Goal: Task Accomplishment & Management: Manage account settings

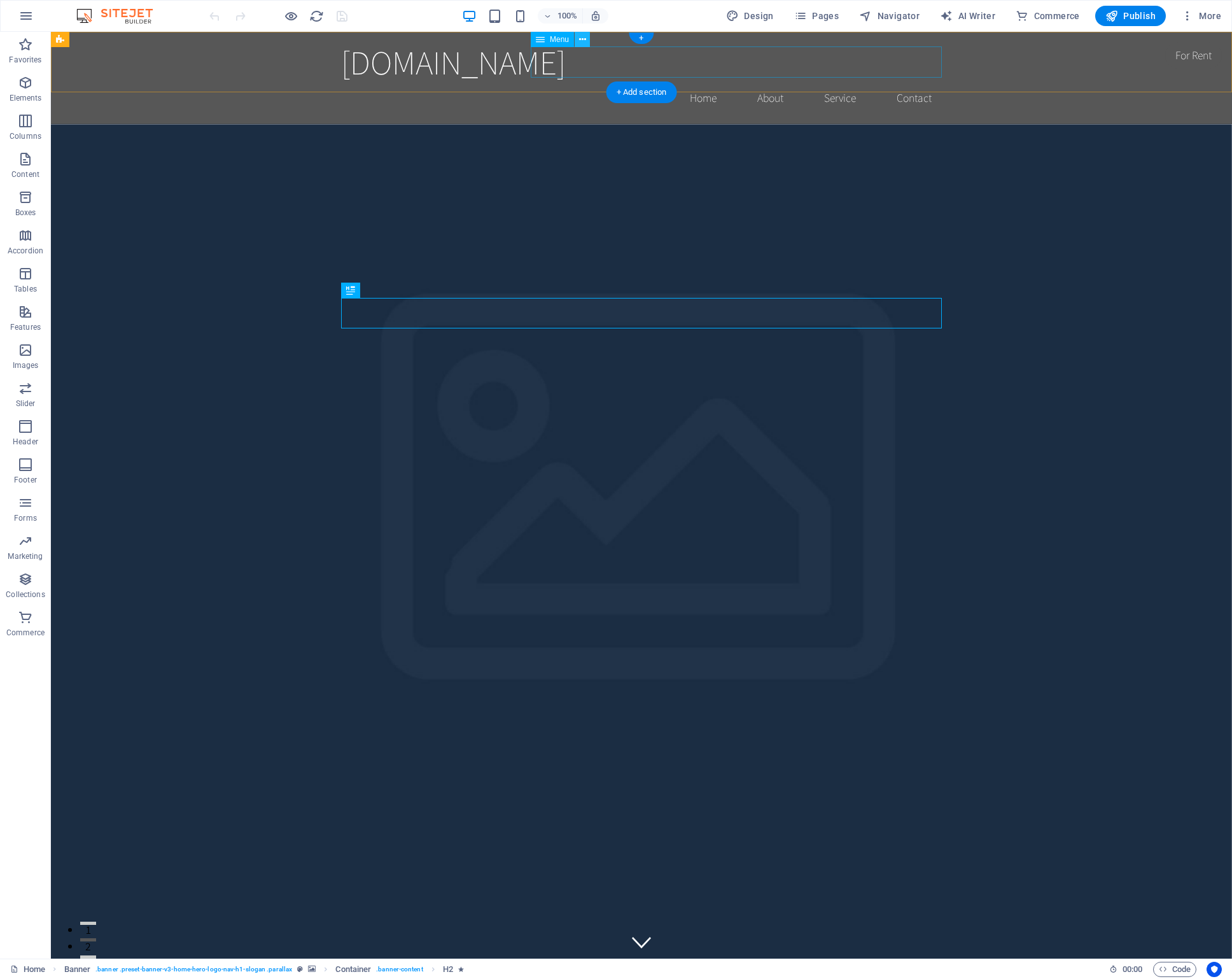
click at [586, 41] on icon at bounding box center [583, 40] width 7 height 13
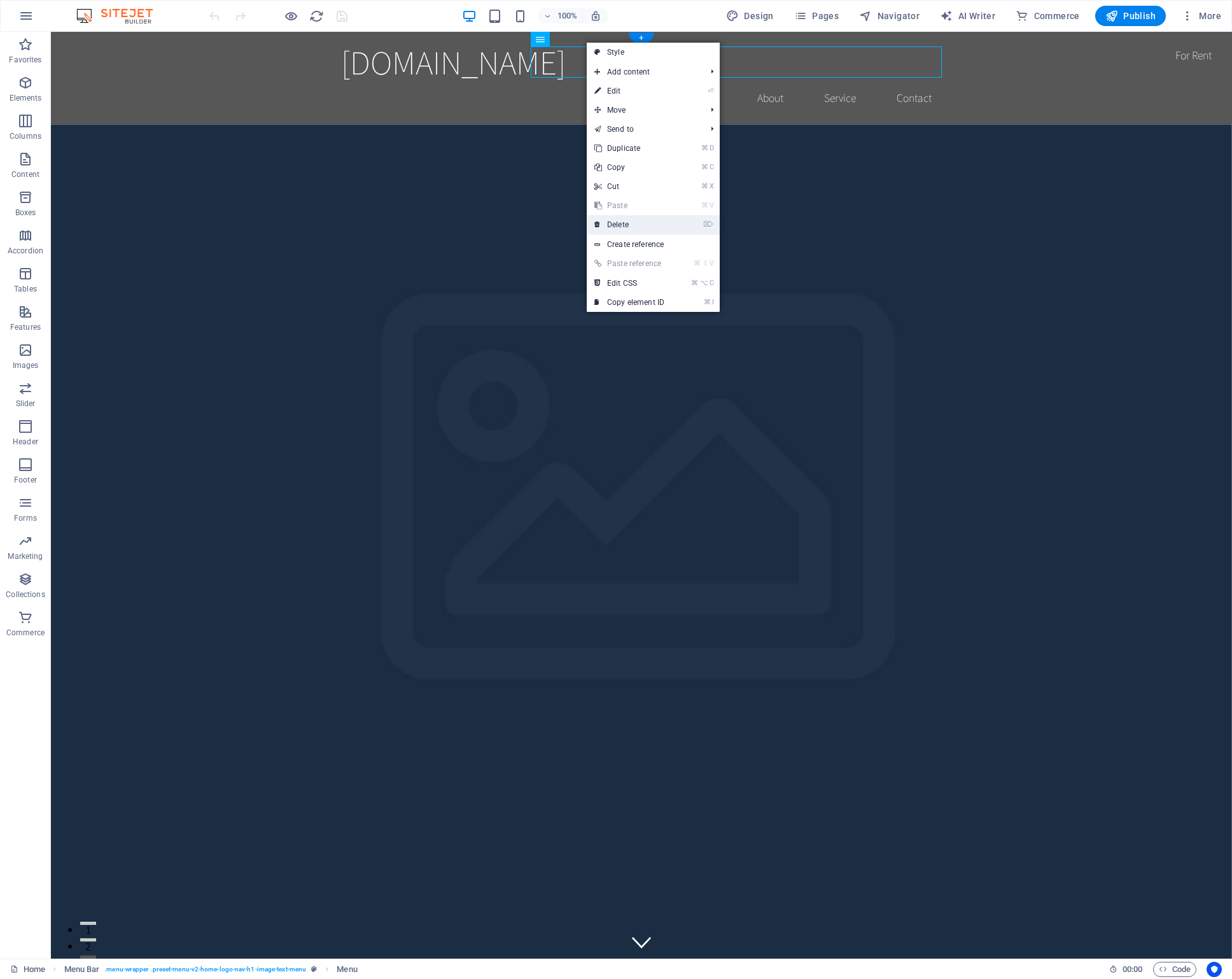
click at [621, 223] on link "⌦ Delete" at bounding box center [629, 224] width 85 height 19
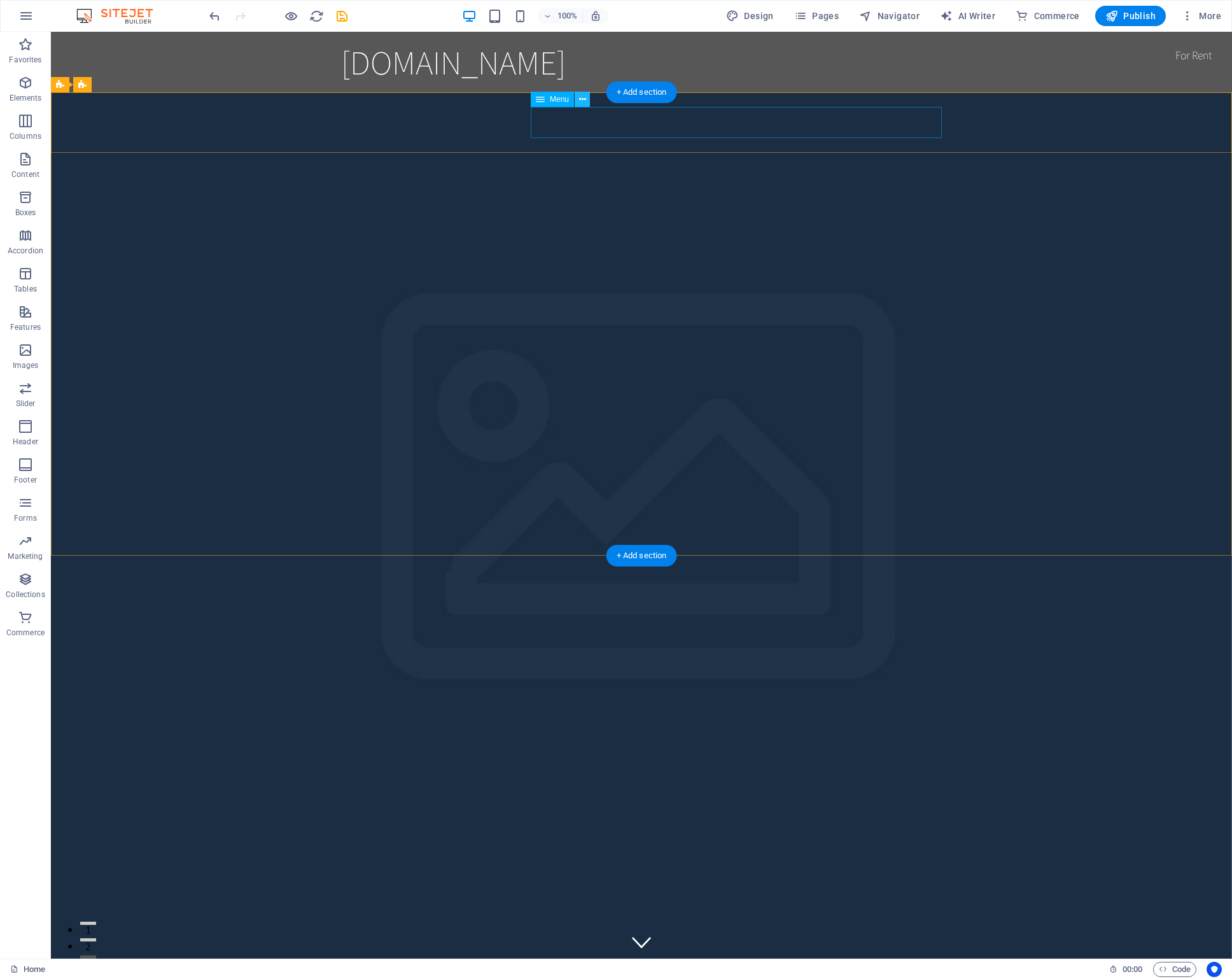
click at [583, 101] on icon at bounding box center [583, 100] width 7 height 13
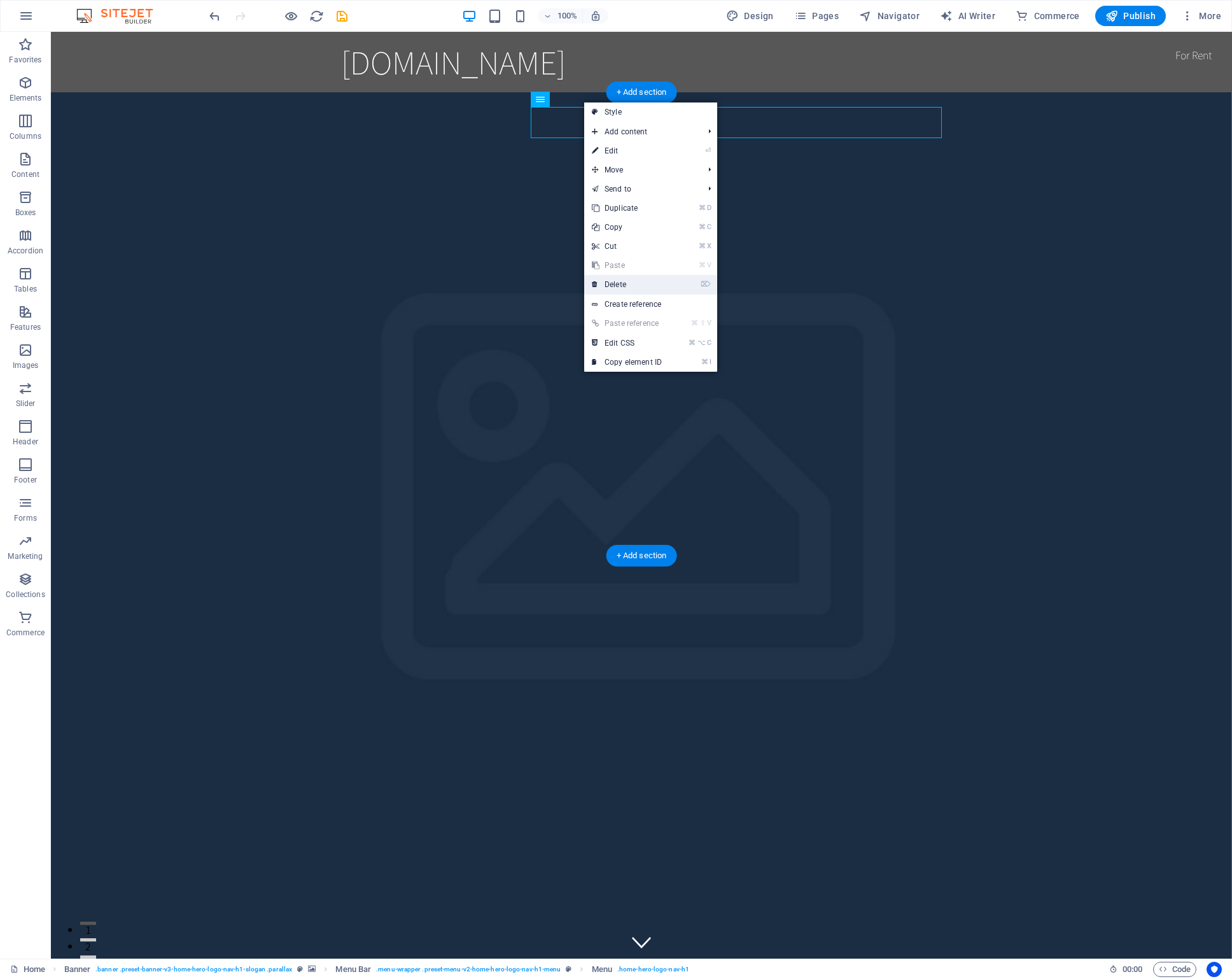
click at [639, 276] on link "⌦ Delete" at bounding box center [626, 284] width 85 height 19
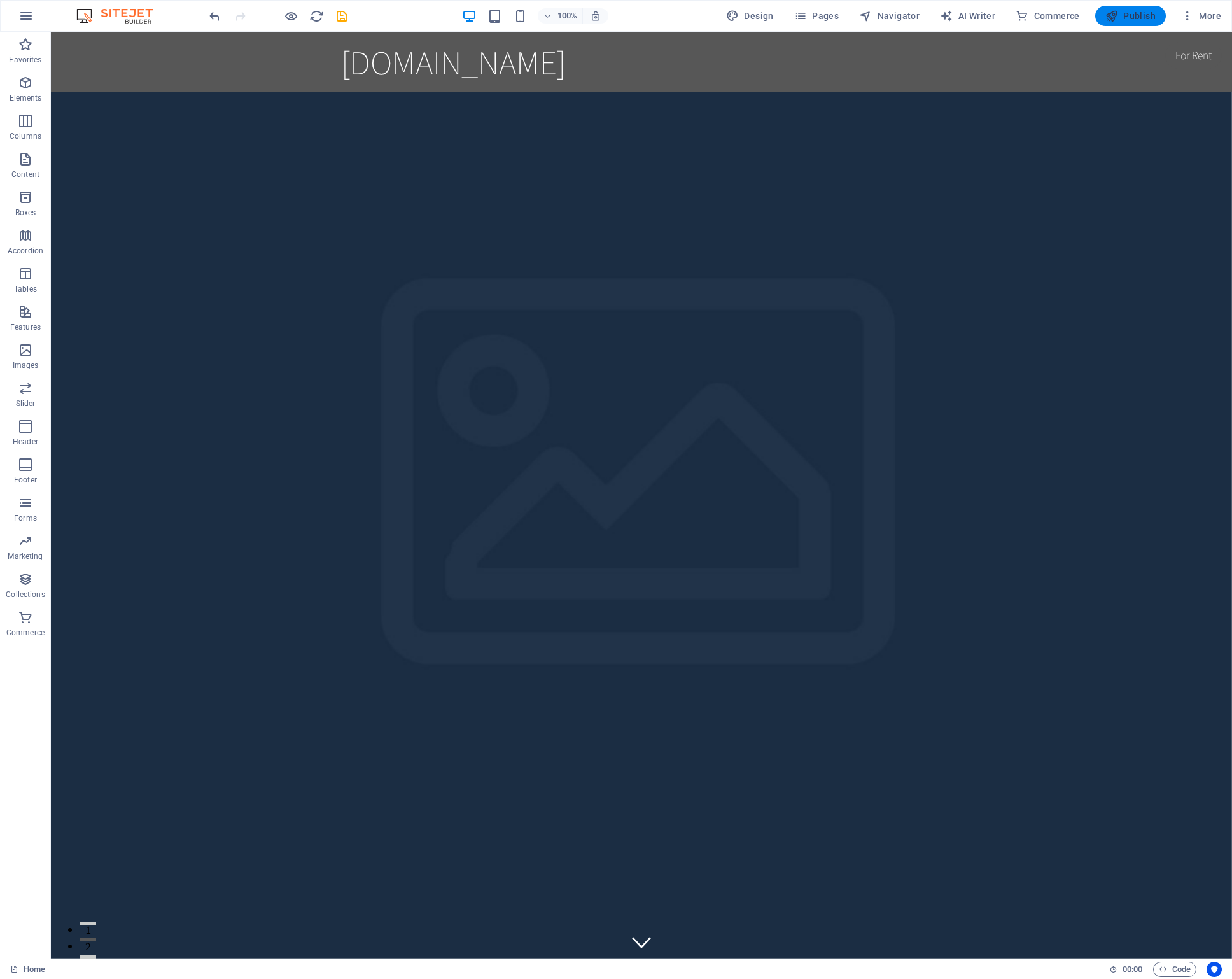
click at [1139, 14] on span "Publish" at bounding box center [1131, 16] width 50 height 12
checkbox input "false"
click at [1136, 18] on span "Publish" at bounding box center [1131, 16] width 50 height 12
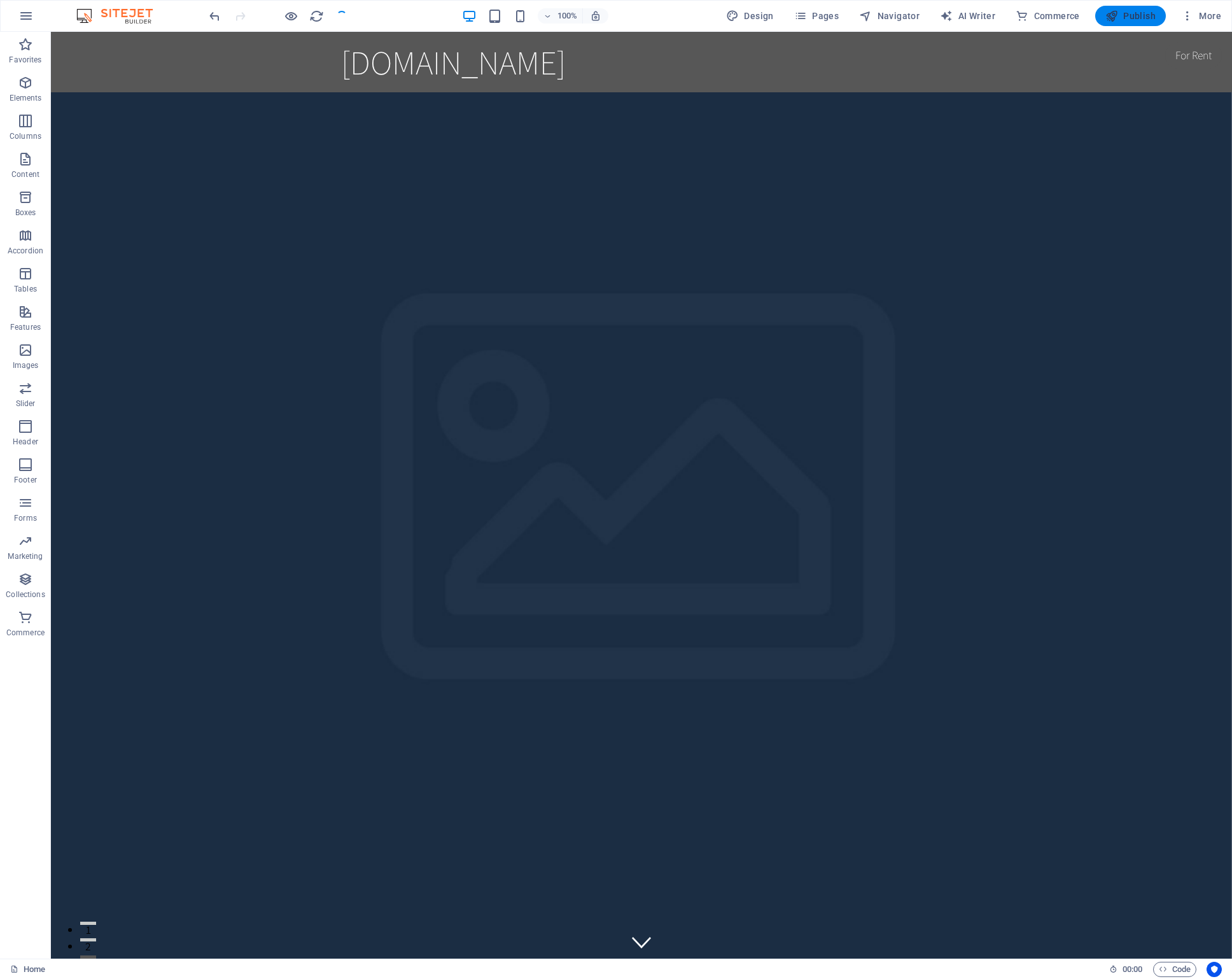
checkbox input "false"
